Goal: Find contact information: Find contact information

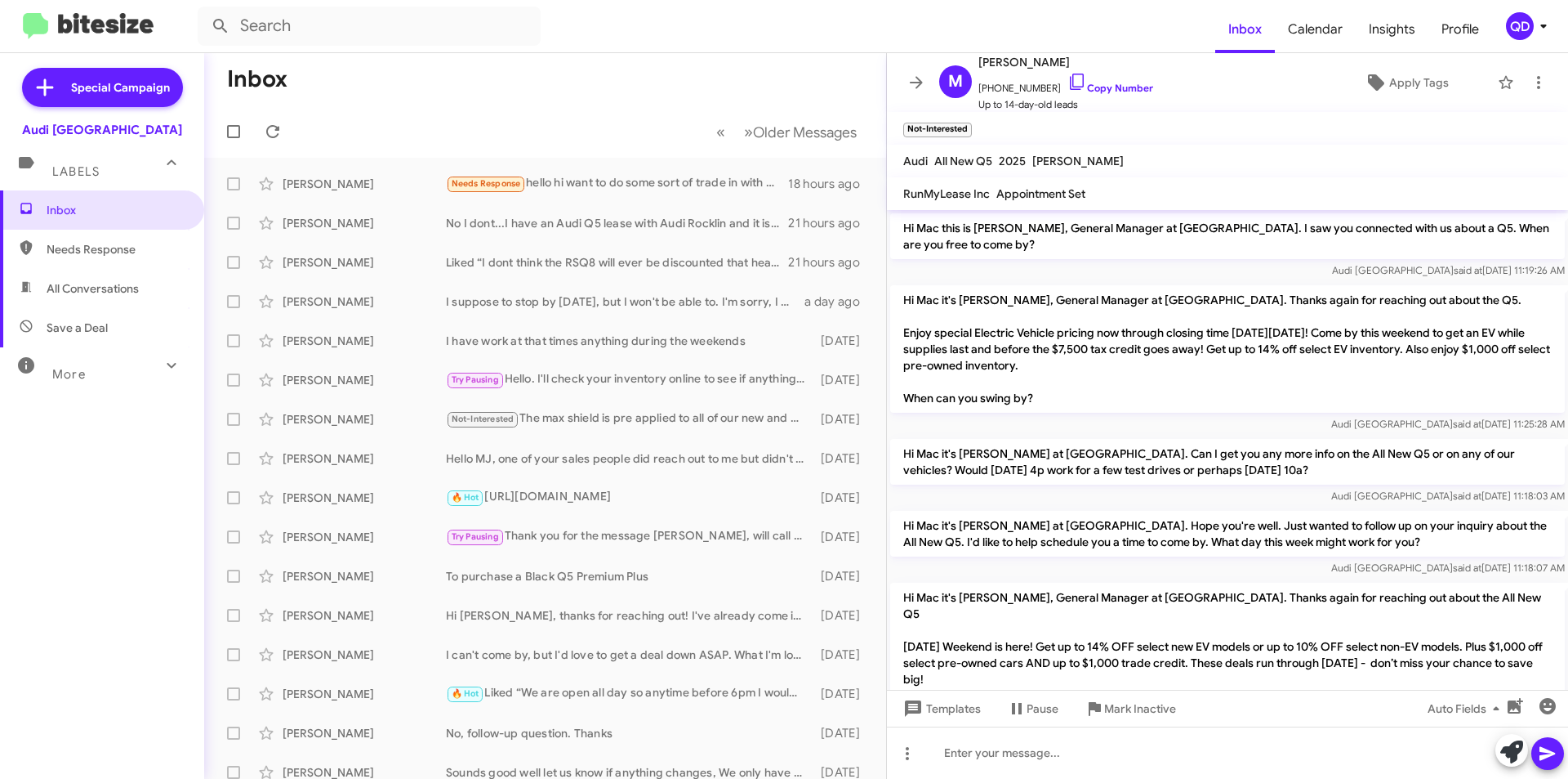
scroll to position [353, 0]
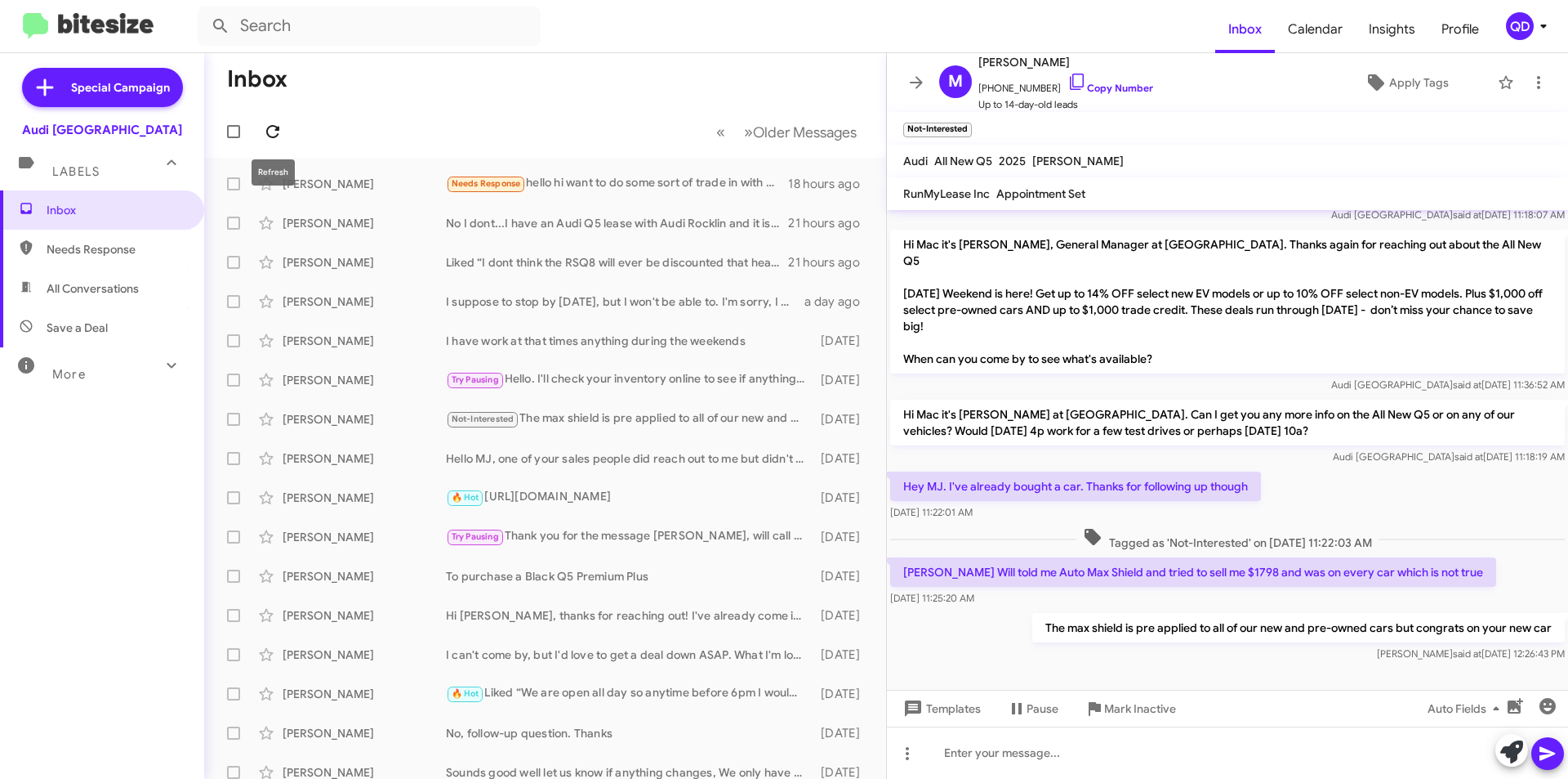
click at [270, 128] on icon at bounding box center [273, 132] width 20 height 20
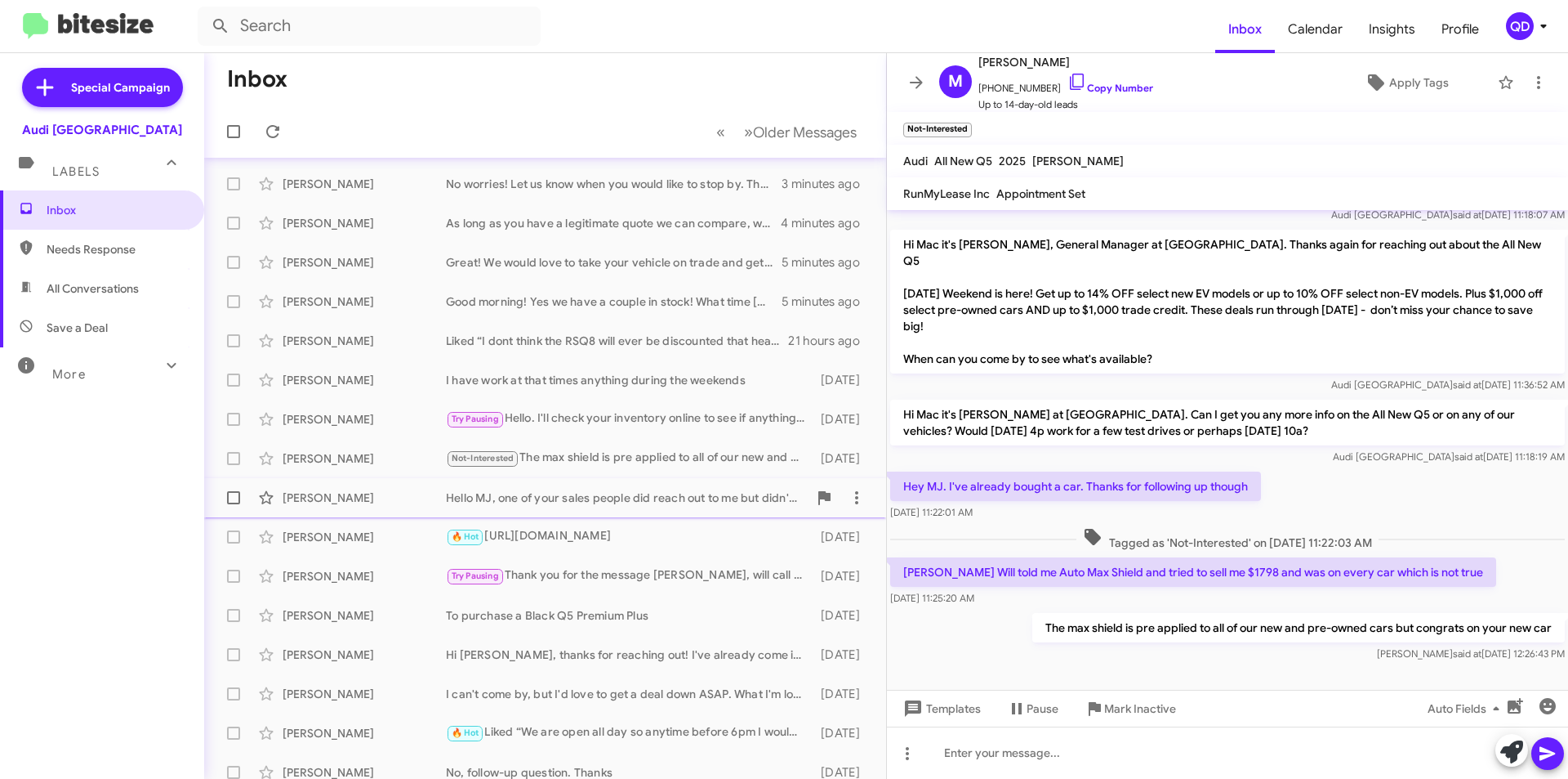
scroll to position [82, 0]
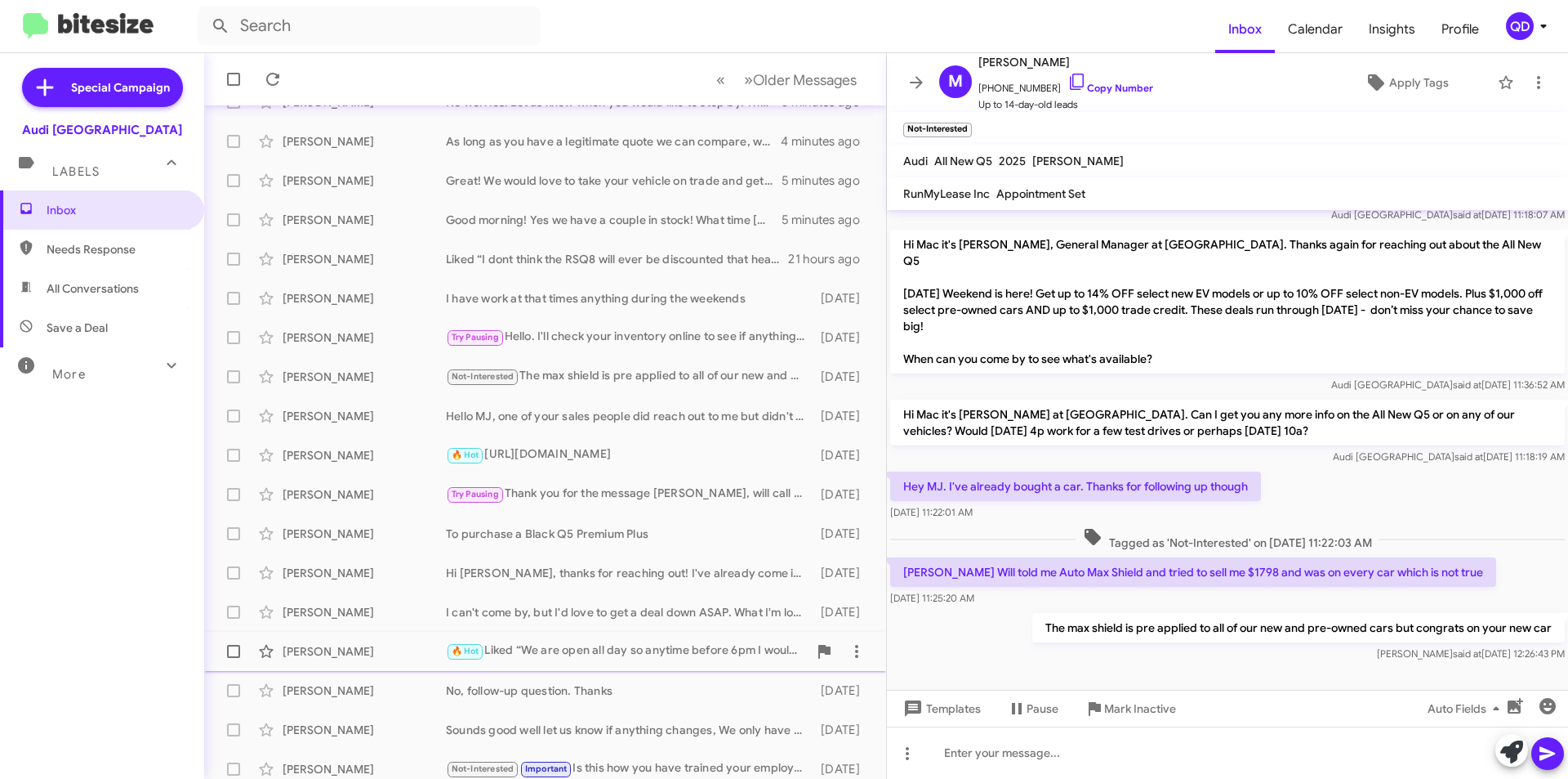
click at [670, 651] on div "🔥 Hot Liked “We are open all day so anytime before 6pm I would say.”" at bounding box center [626, 651] width 362 height 19
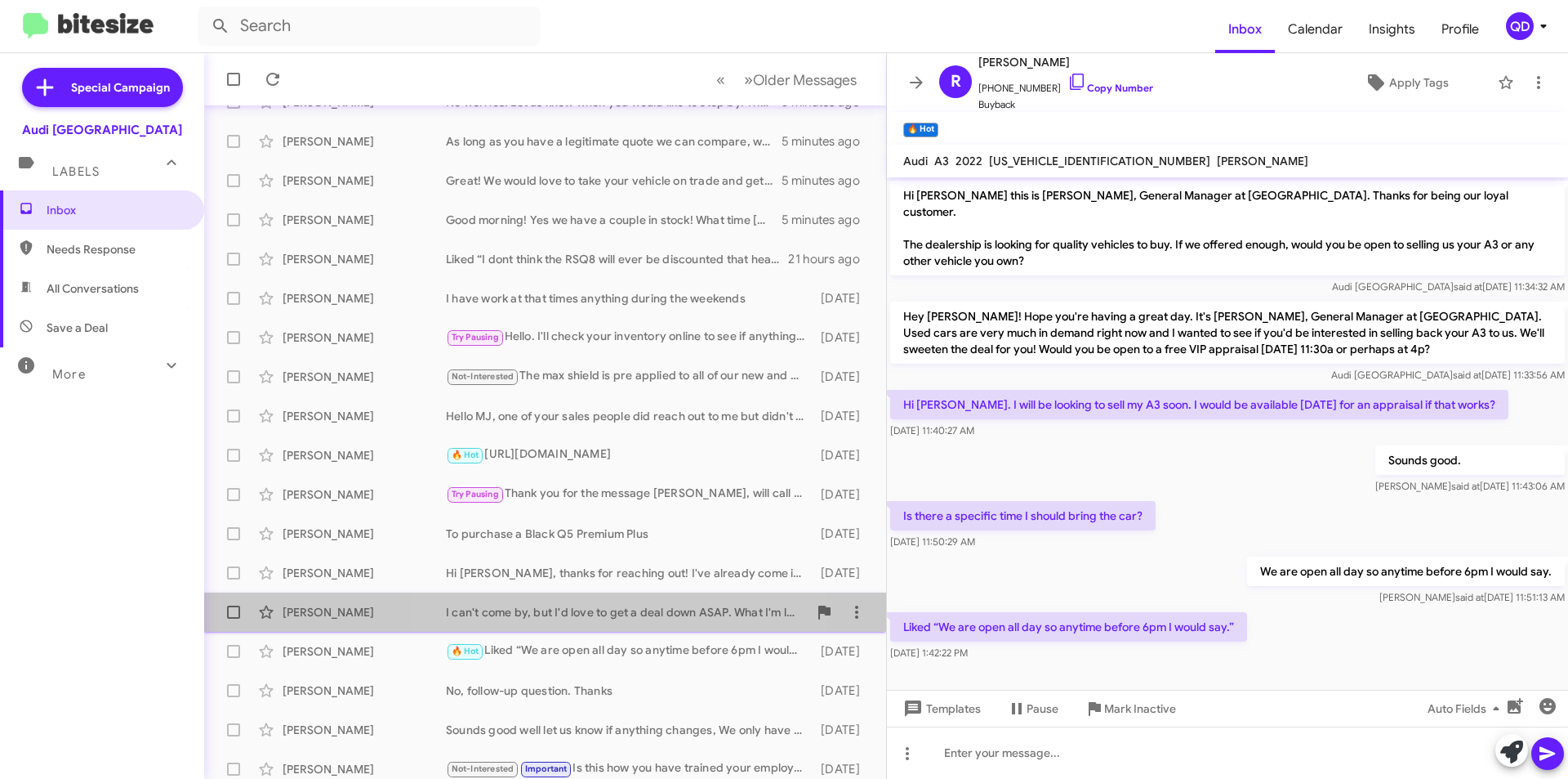
click at [607, 618] on div "I can't come by, but I'd love to get a deal down ASAP. What I'm looking for is …" at bounding box center [626, 612] width 362 height 17
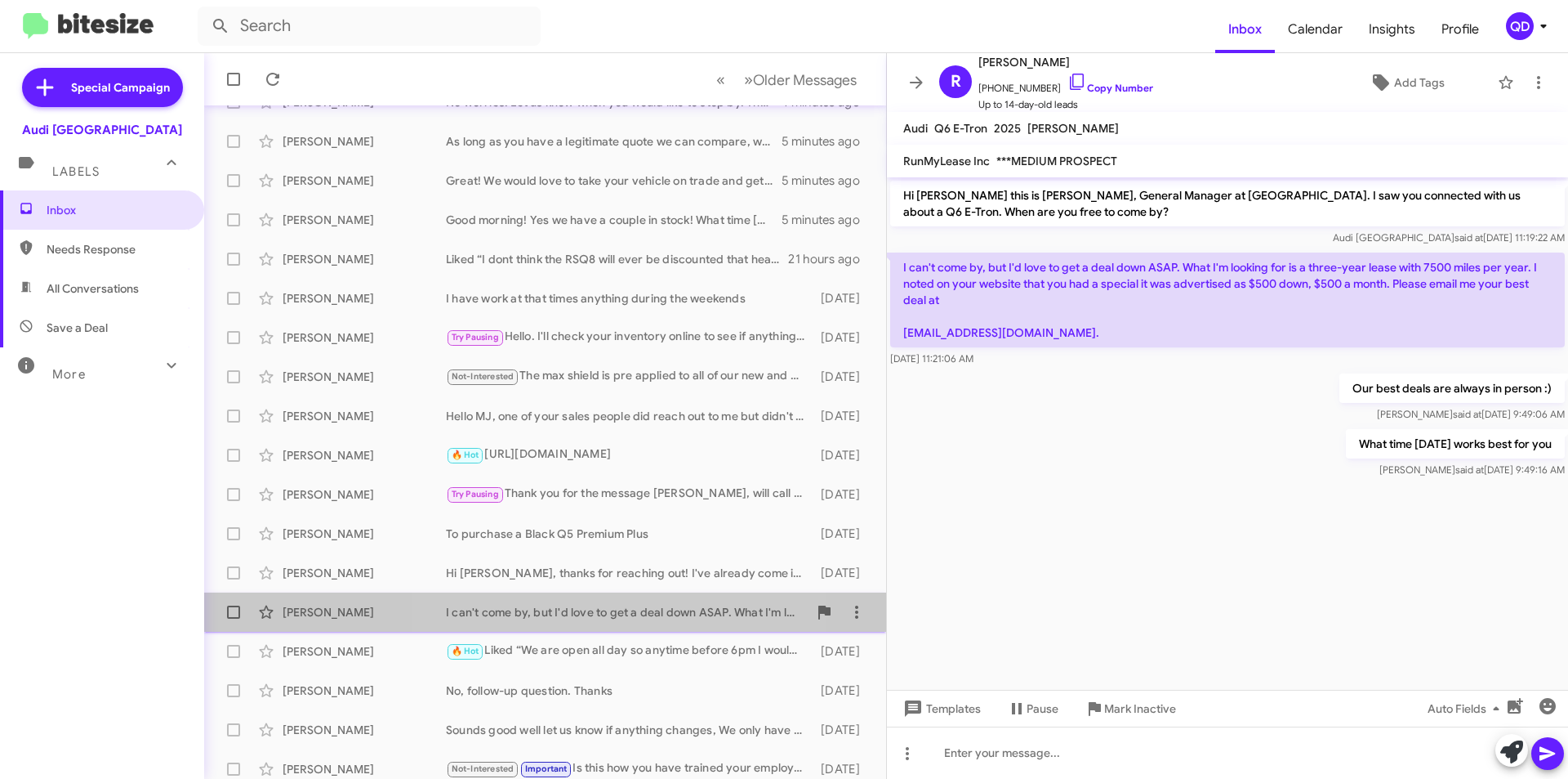
click at [631, 610] on div "I can't come by, but I'd love to get a deal down ASAP. What I'm looking for is …" at bounding box center [626, 612] width 362 height 17
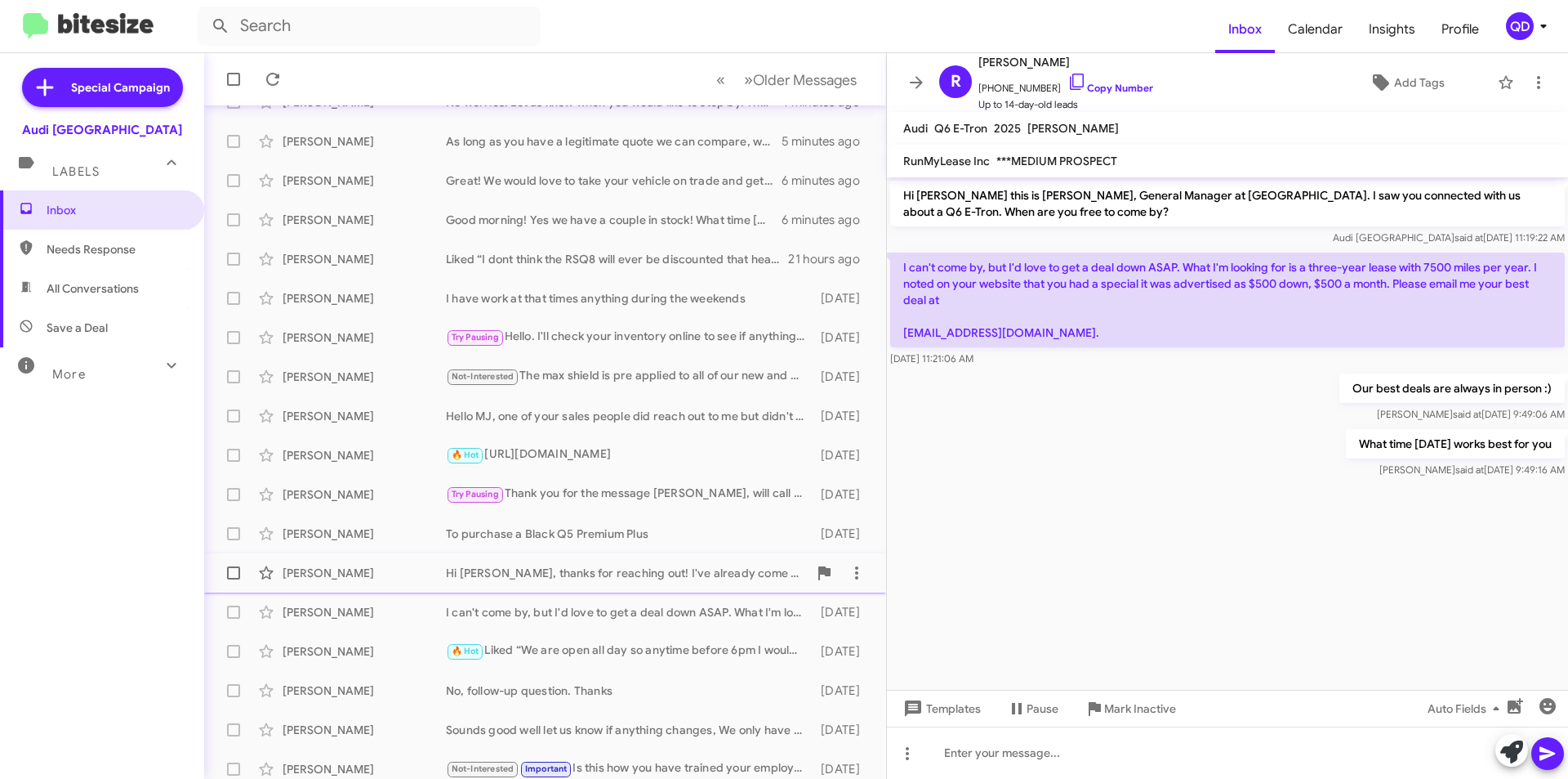
click at [592, 580] on div "Hi [PERSON_NAME], thanks for reaching out! I've already come in and checked out…" at bounding box center [626, 573] width 362 height 17
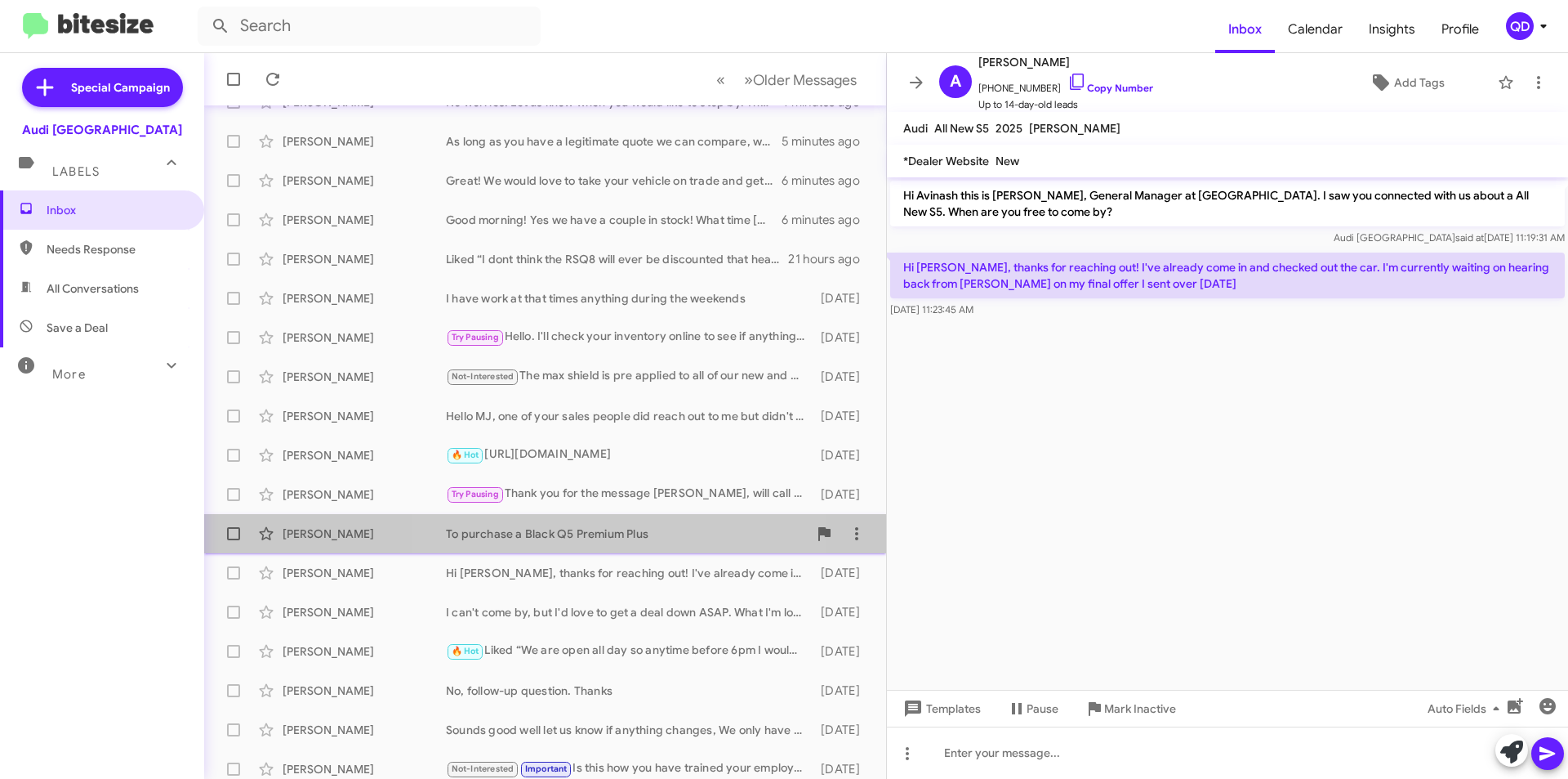
click at [610, 536] on div "To purchase a Black Q5 Premium Plus" at bounding box center [626, 534] width 362 height 17
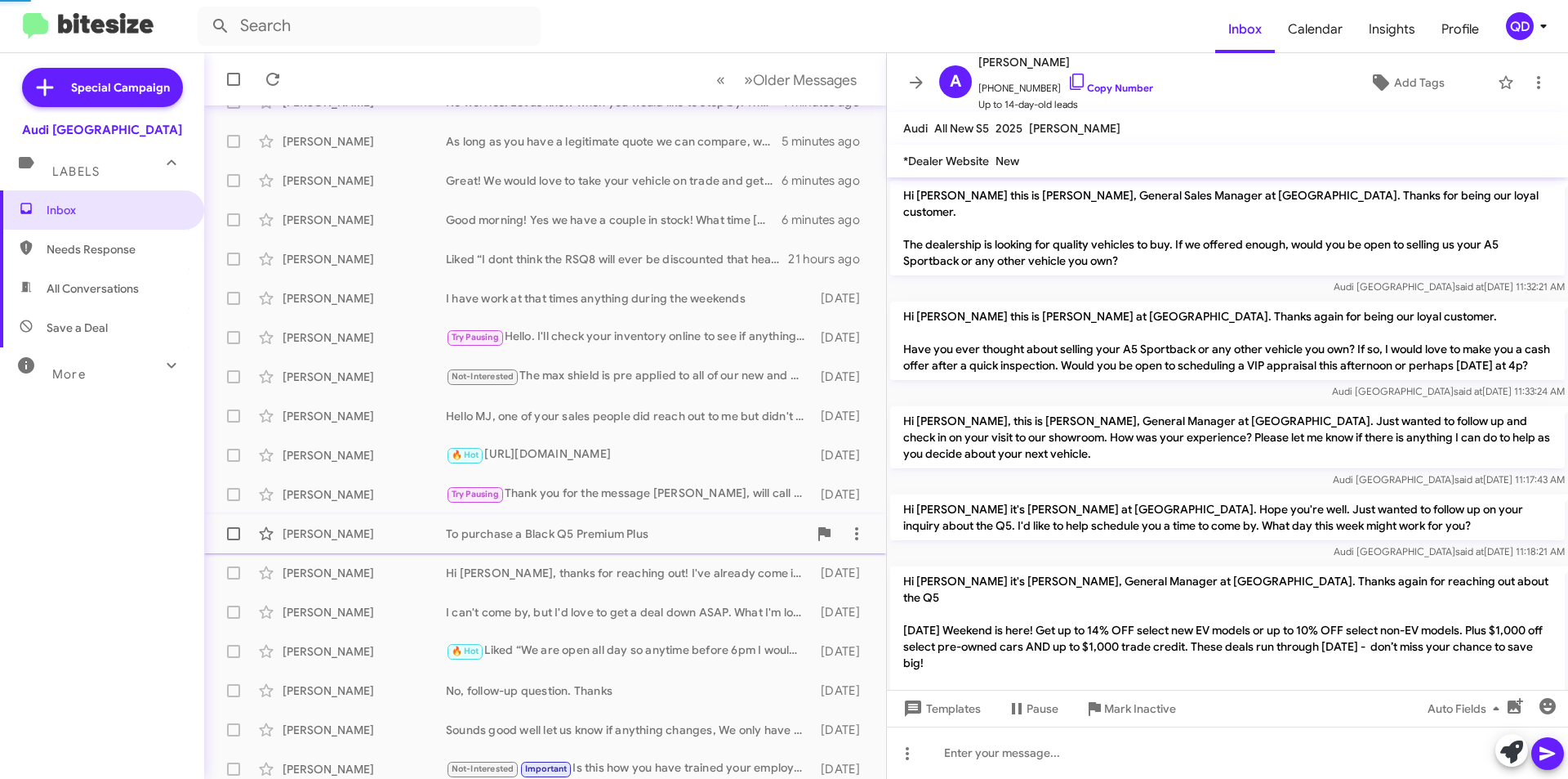
scroll to position [243, 0]
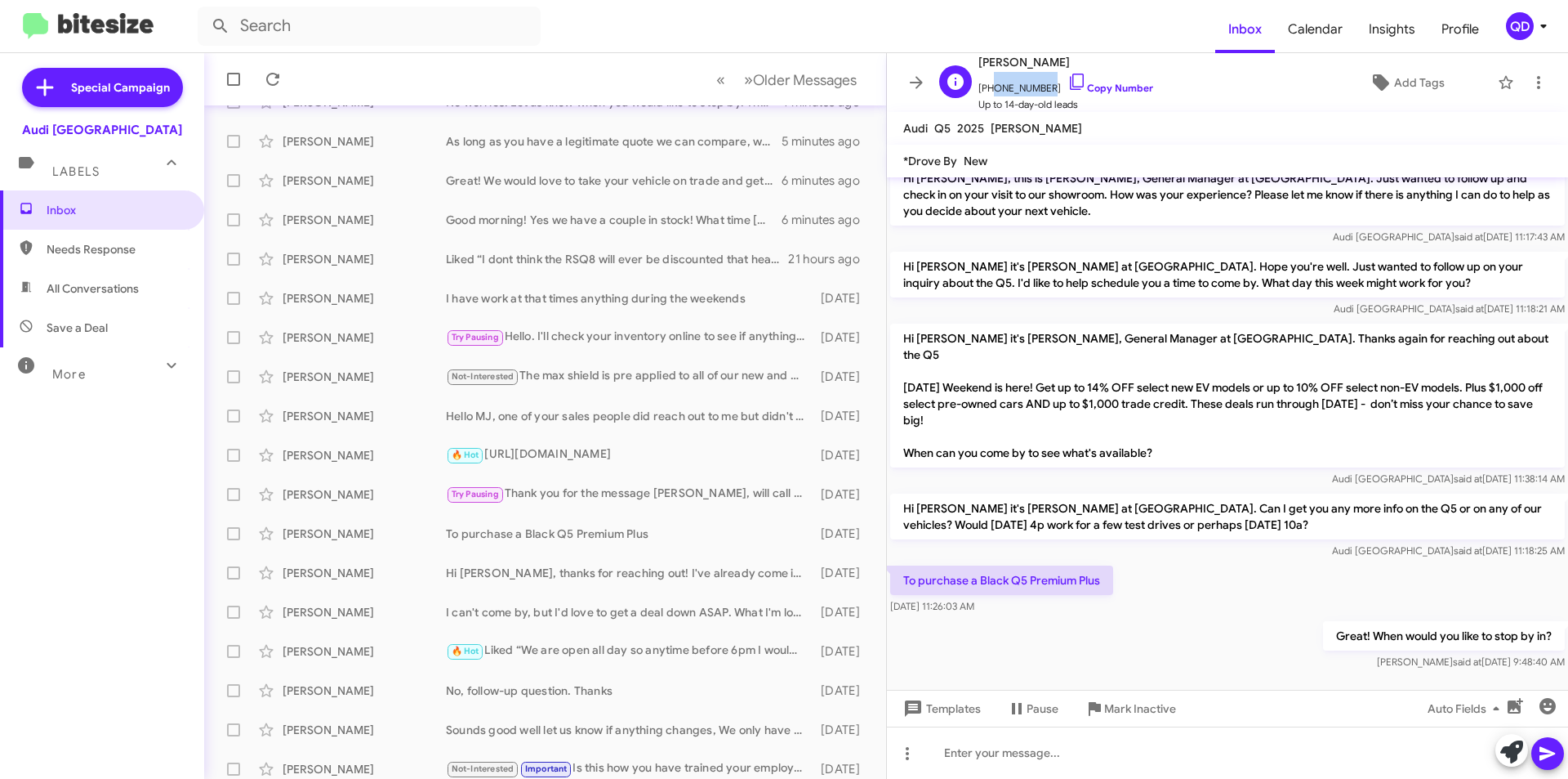
drag, startPoint x: 1044, startPoint y: 87, endPoint x: 989, endPoint y: 86, distance: 55.0
click at [989, 86] on span "[PHONE_NUMBER] Copy Number" at bounding box center [1065, 85] width 175 height 25
copy span "6508880945"
